Goal: Check status: Check status

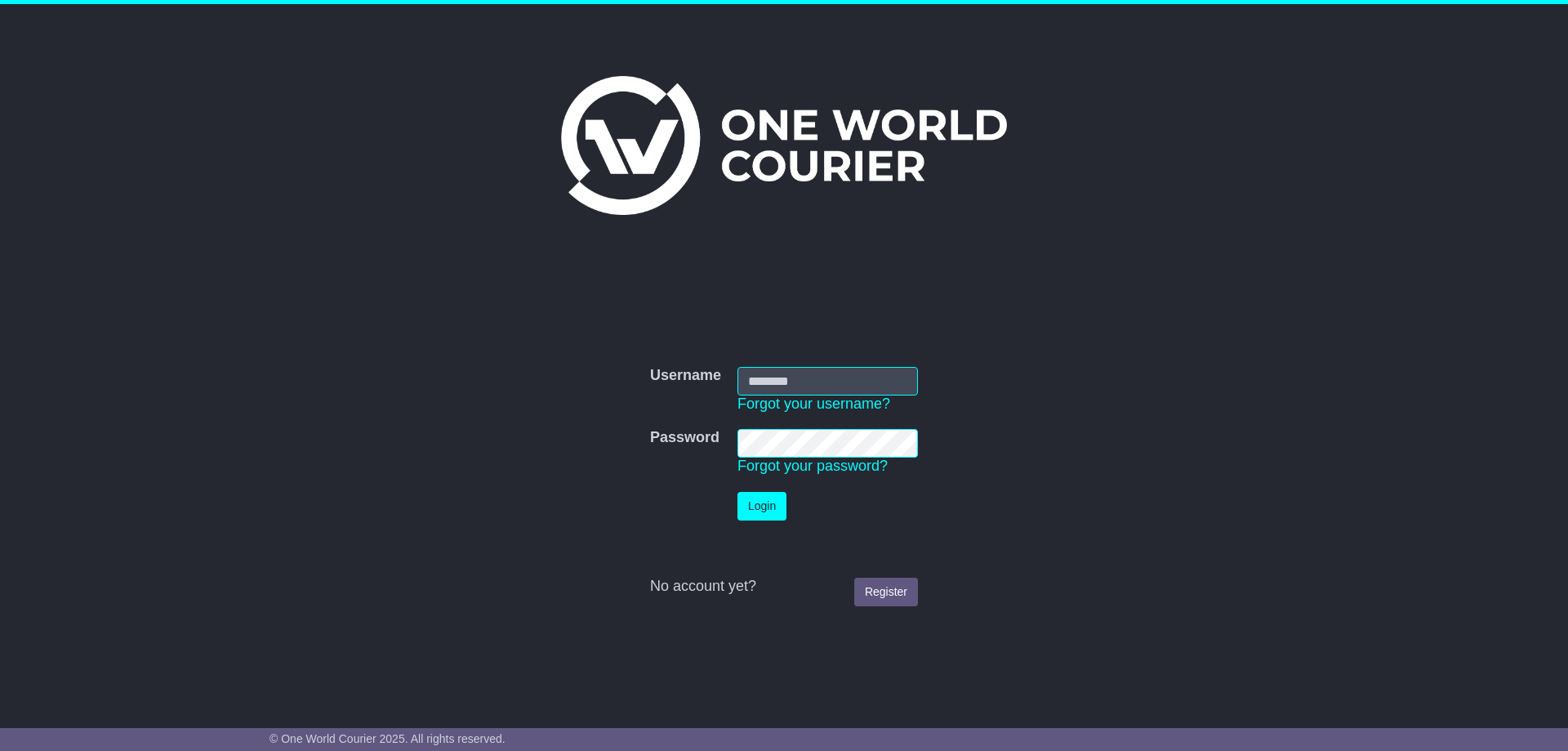
type input "**********"
click at [761, 507] on button "Login" at bounding box center [762, 505] width 49 height 28
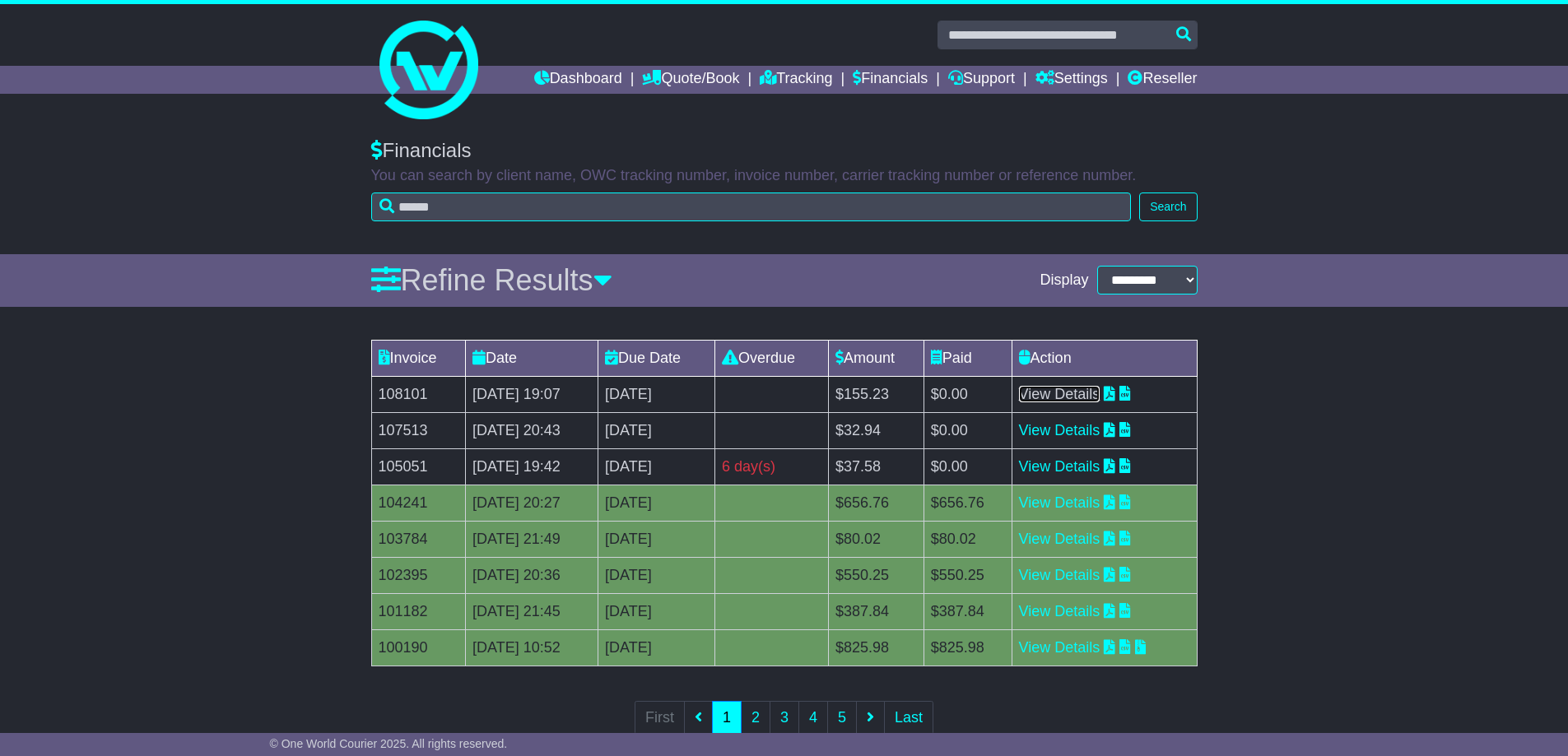
click at [1086, 396] on link "View Details" at bounding box center [1059, 394] width 81 height 16
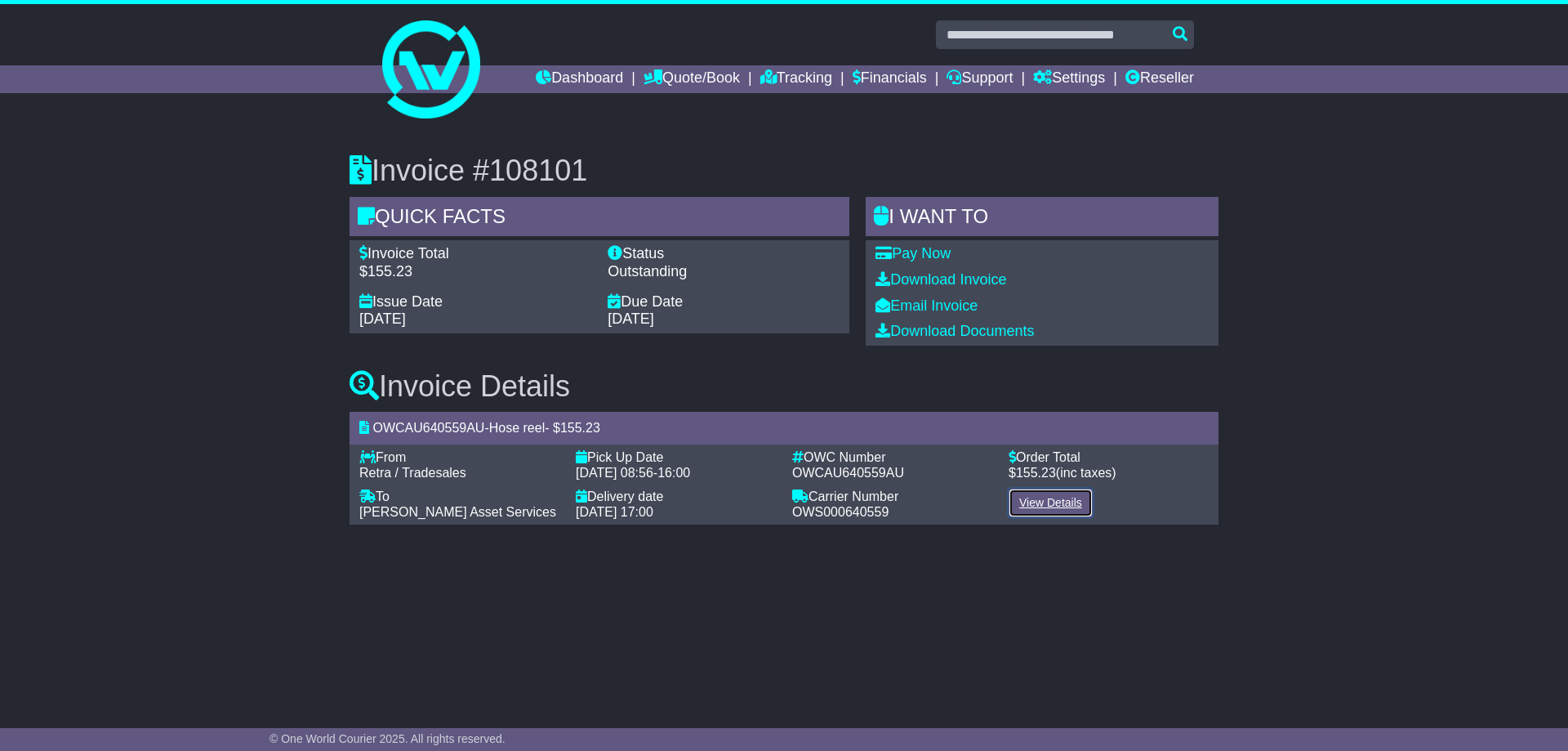
click at [1045, 510] on link "View Details" at bounding box center [1051, 503] width 84 height 28
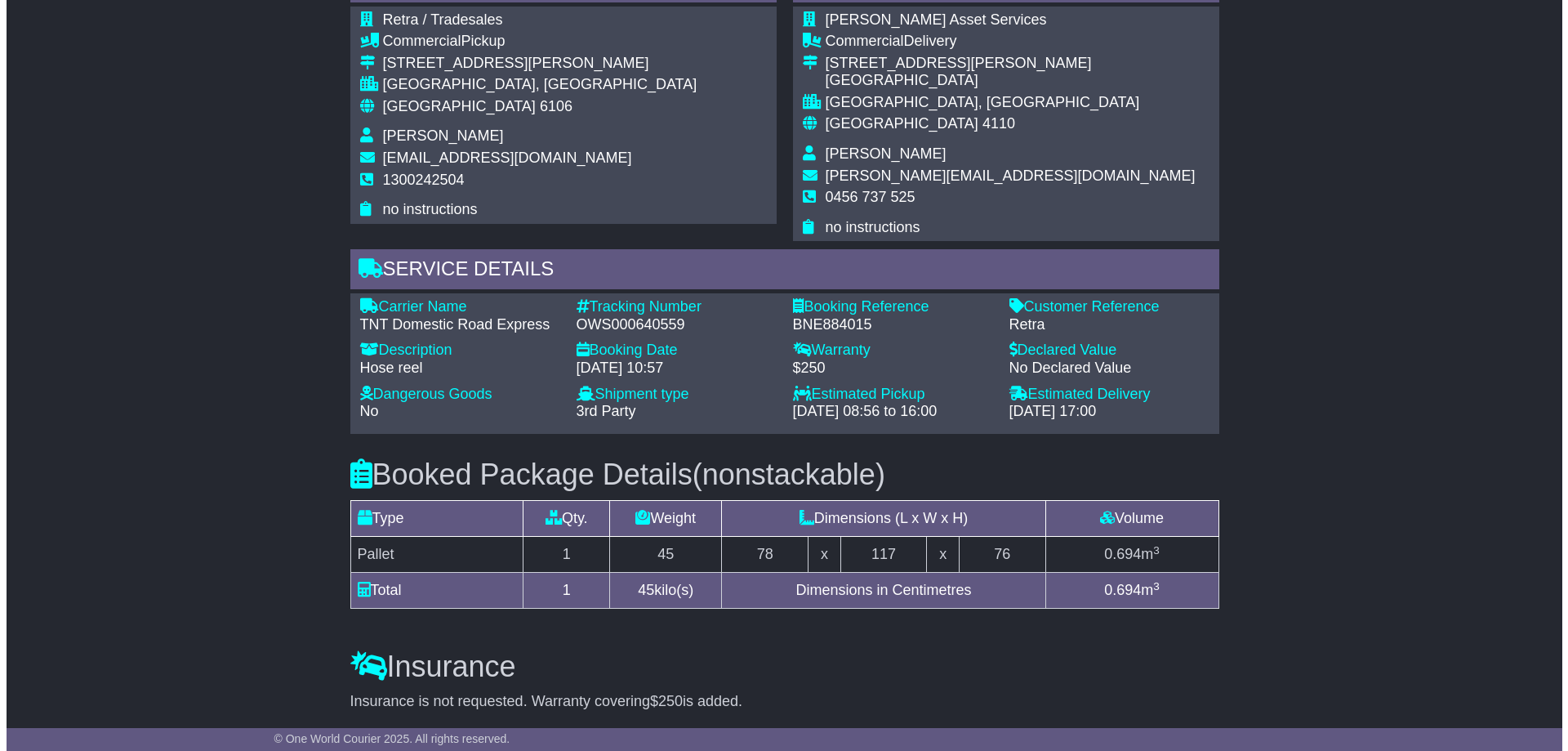
scroll to position [1286, 0]
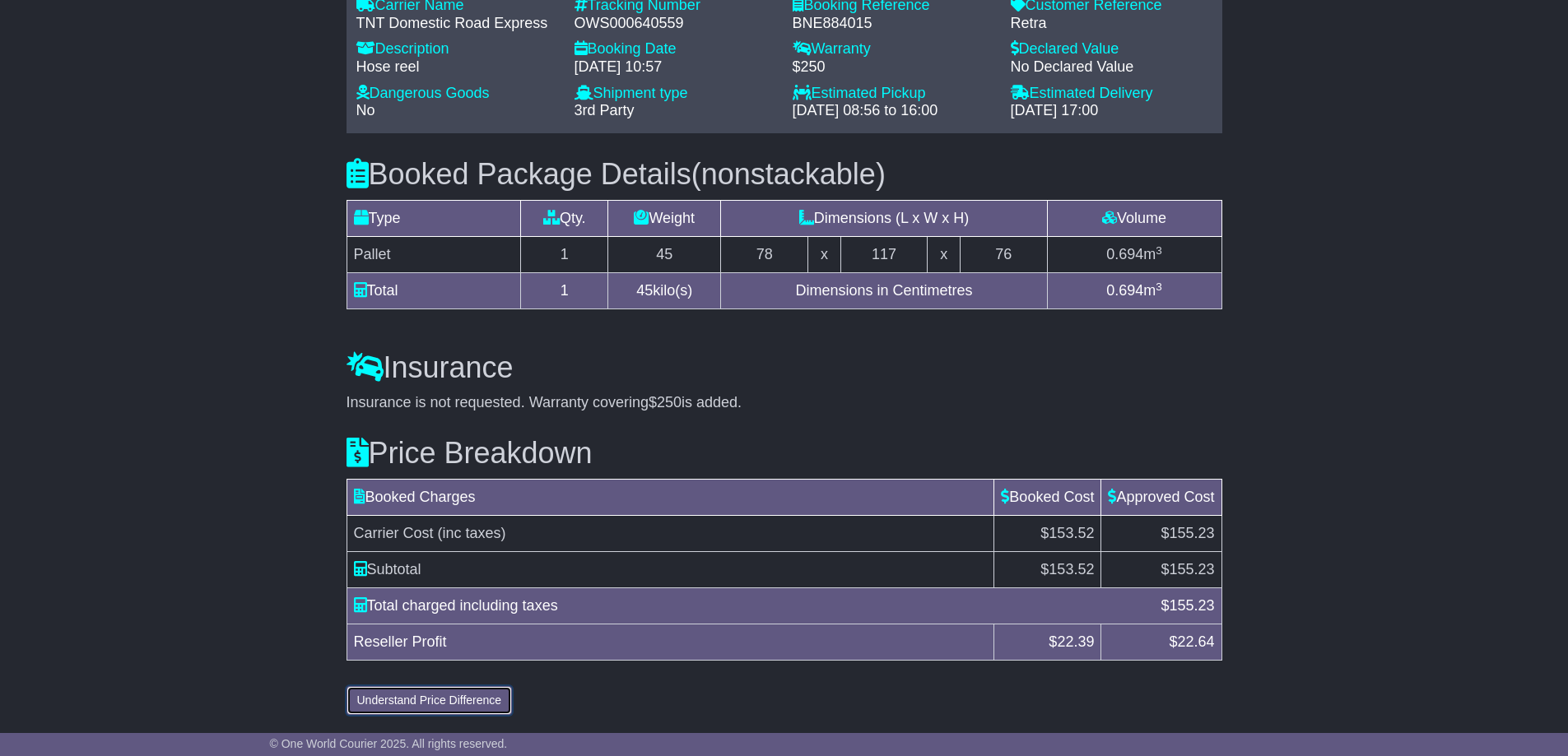
click at [435, 697] on button "Understand Price Difference" at bounding box center [430, 700] width 166 height 28
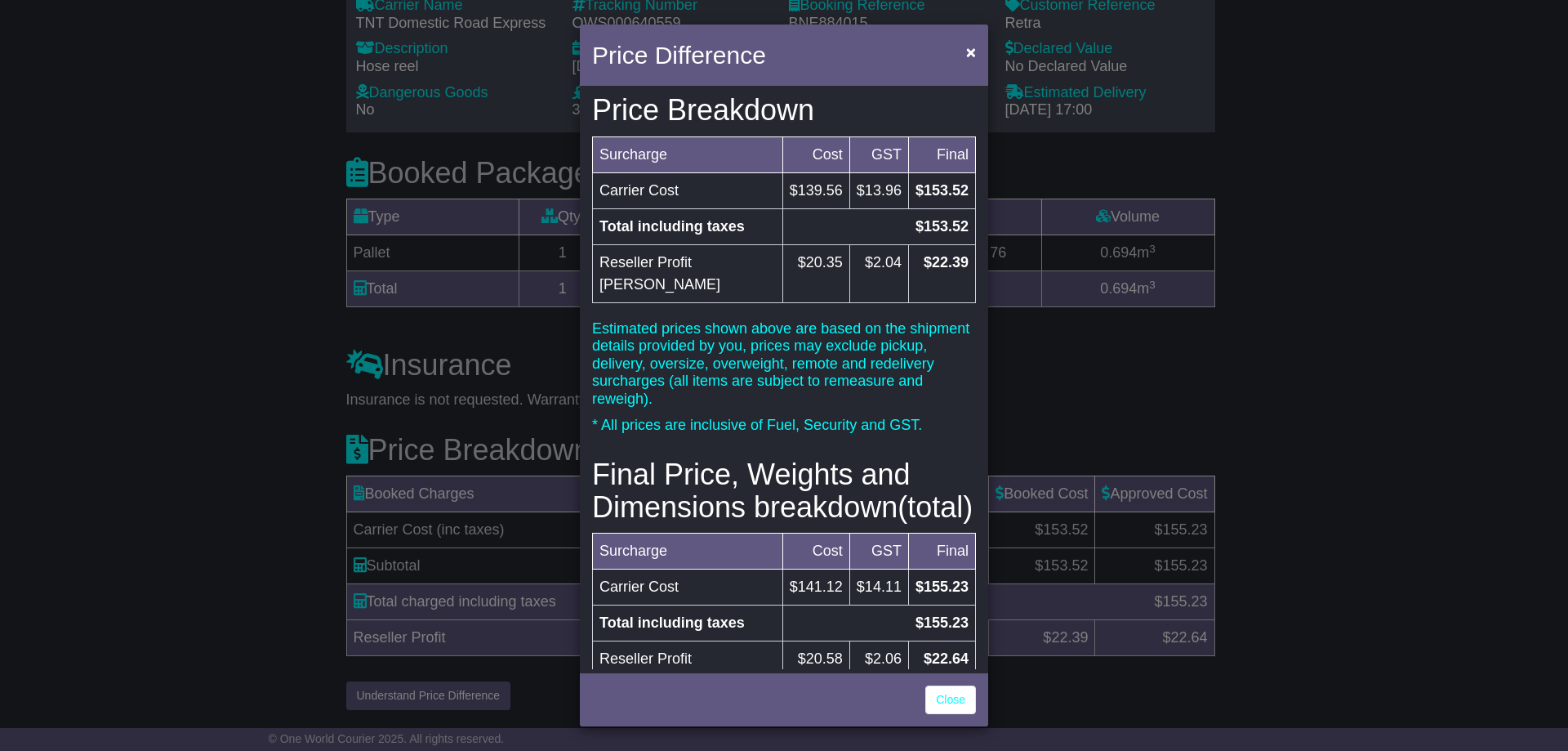
scroll to position [196, 0]
